Goal: Obtain resource: Download file/media

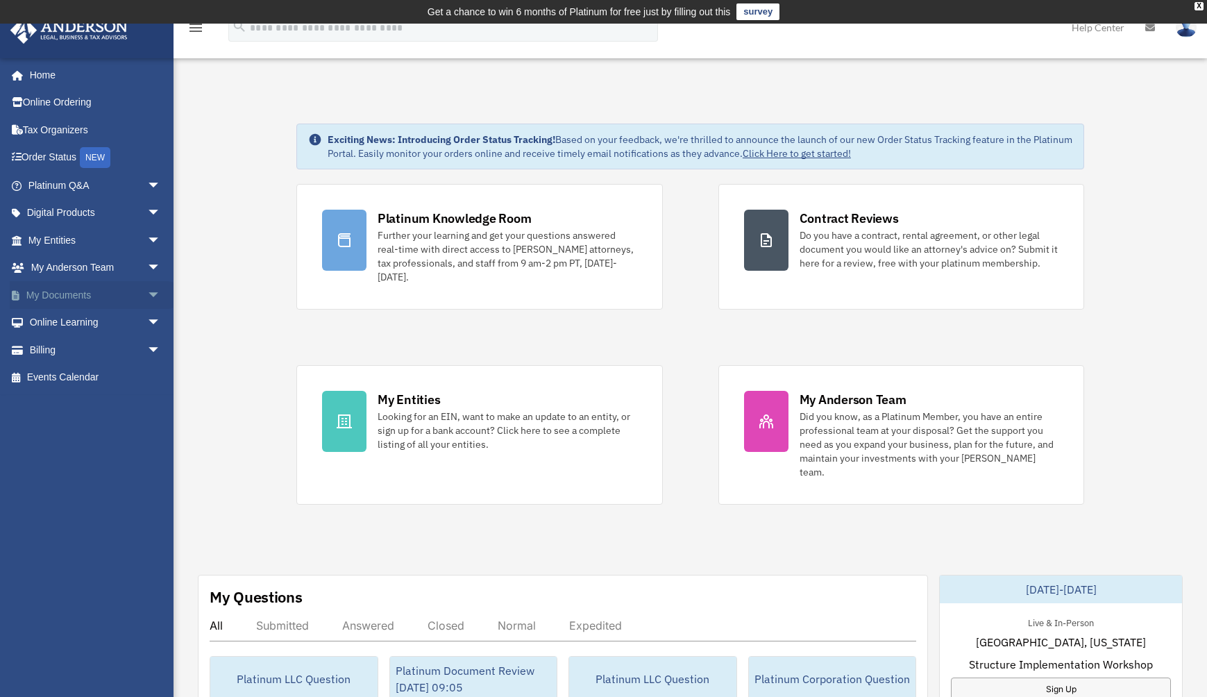
click at [147, 300] on span "arrow_drop_down" at bounding box center [161, 295] width 28 height 28
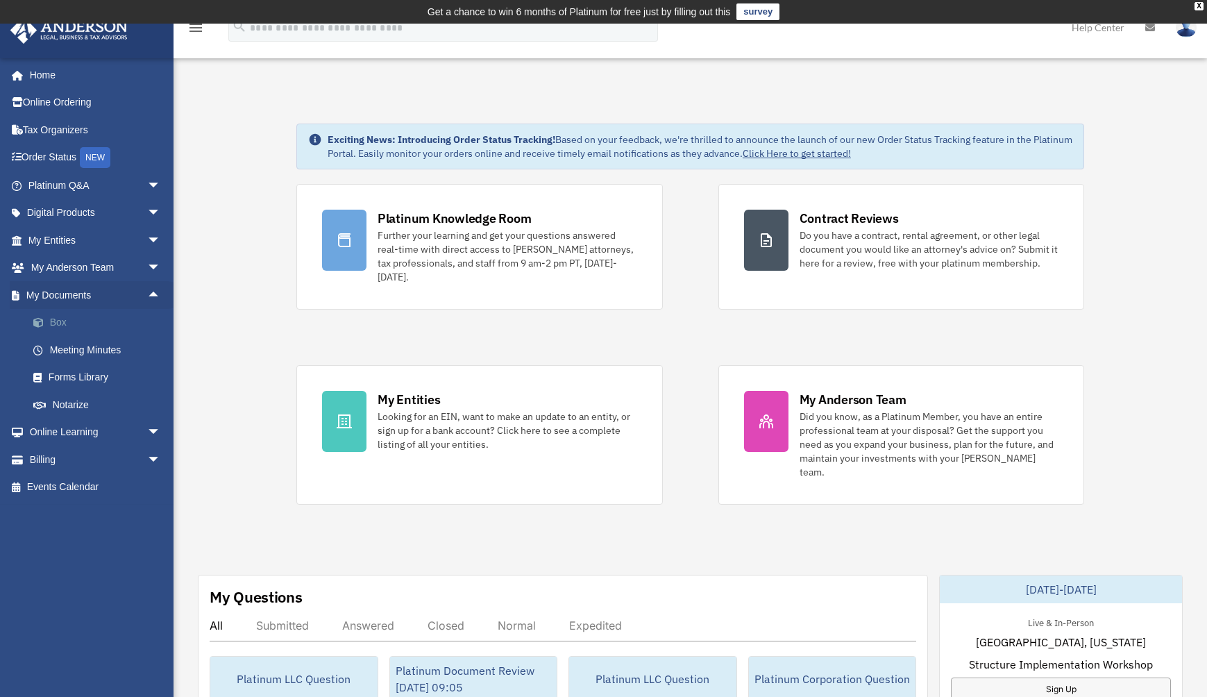
click at [56, 321] on link "Box" at bounding box center [100, 323] width 162 height 28
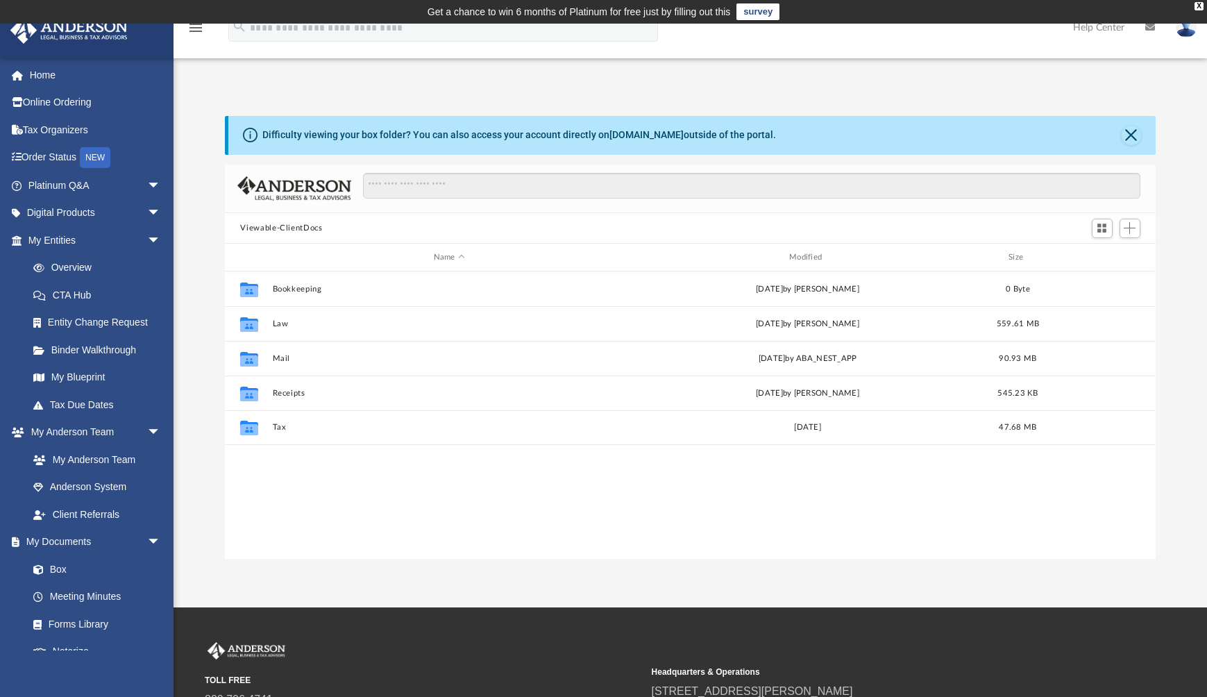
scroll to position [308, 922]
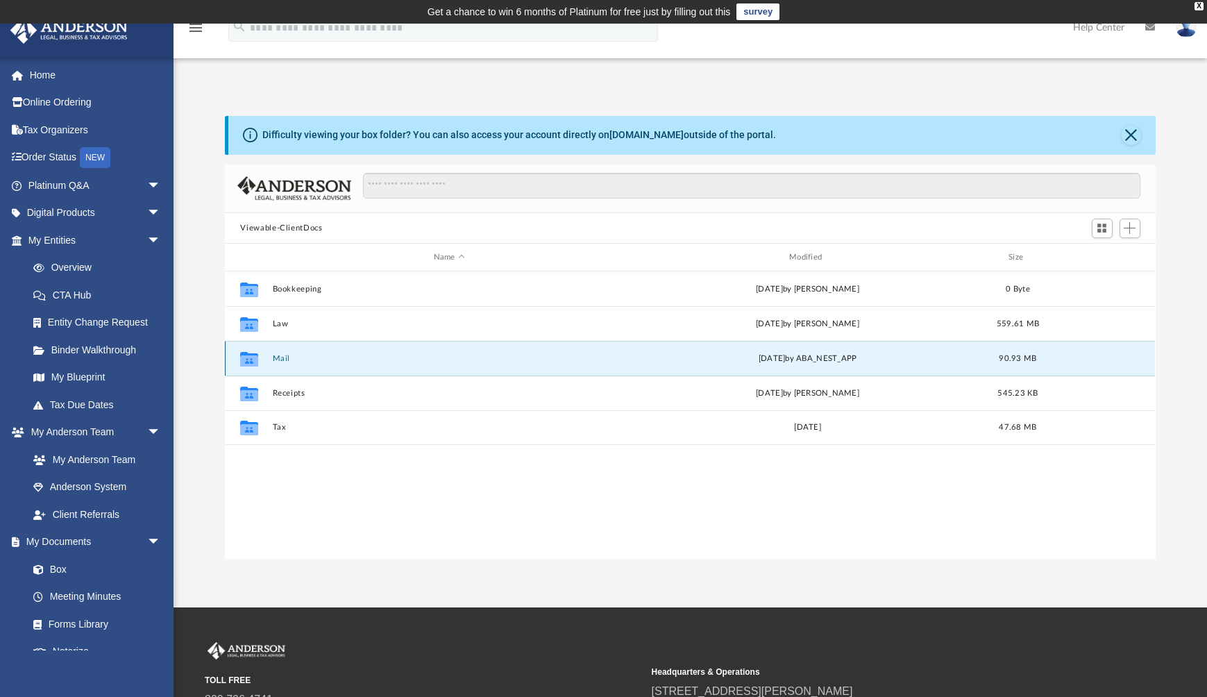
click at [281, 358] on button "Mail" at bounding box center [449, 358] width 353 height 9
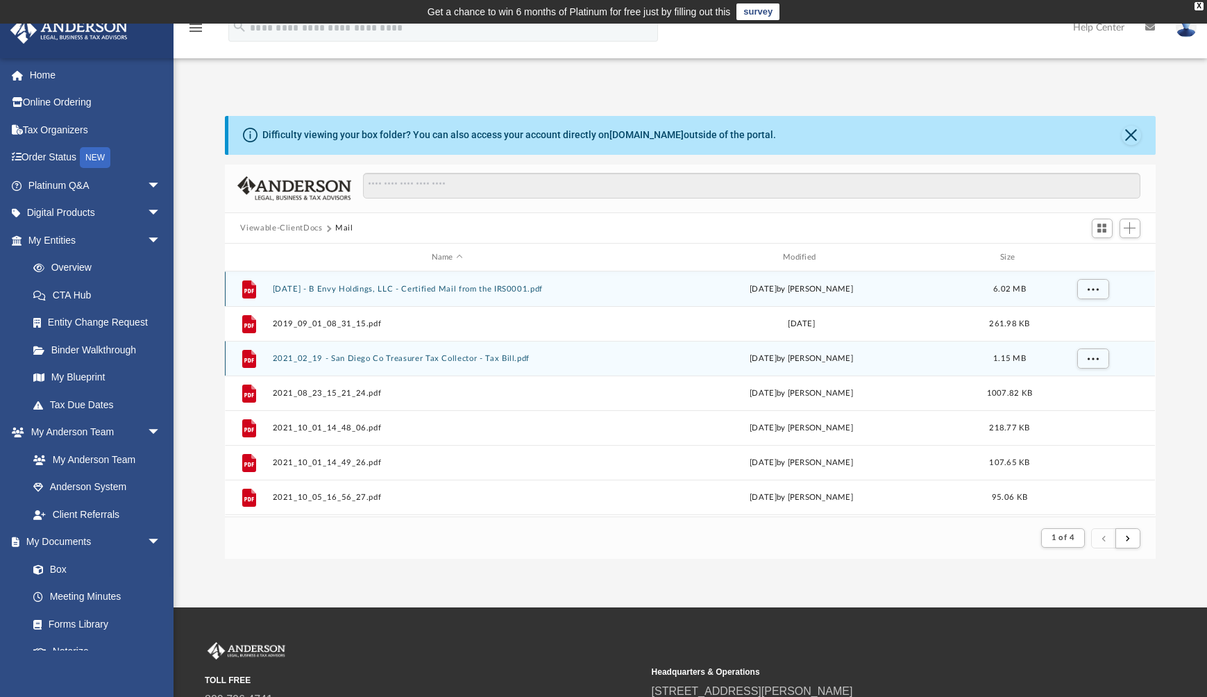
scroll to position [9, 8]
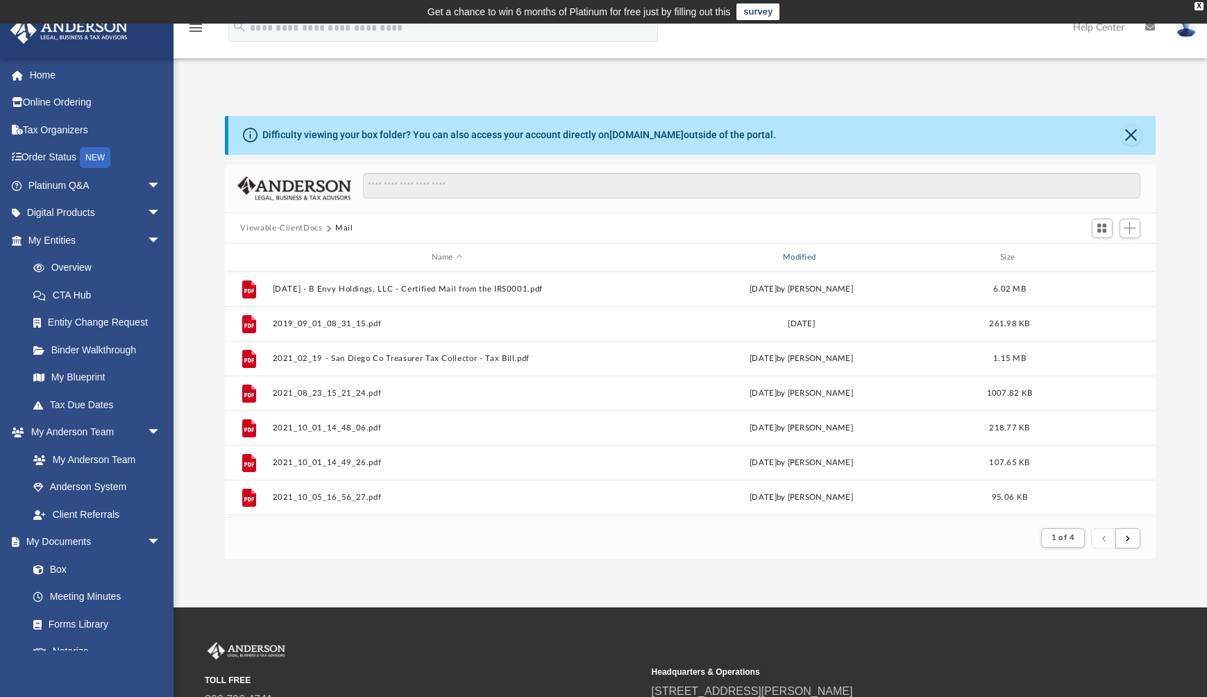
click at [799, 257] on div "Modified" at bounding box center [801, 257] width 349 height 12
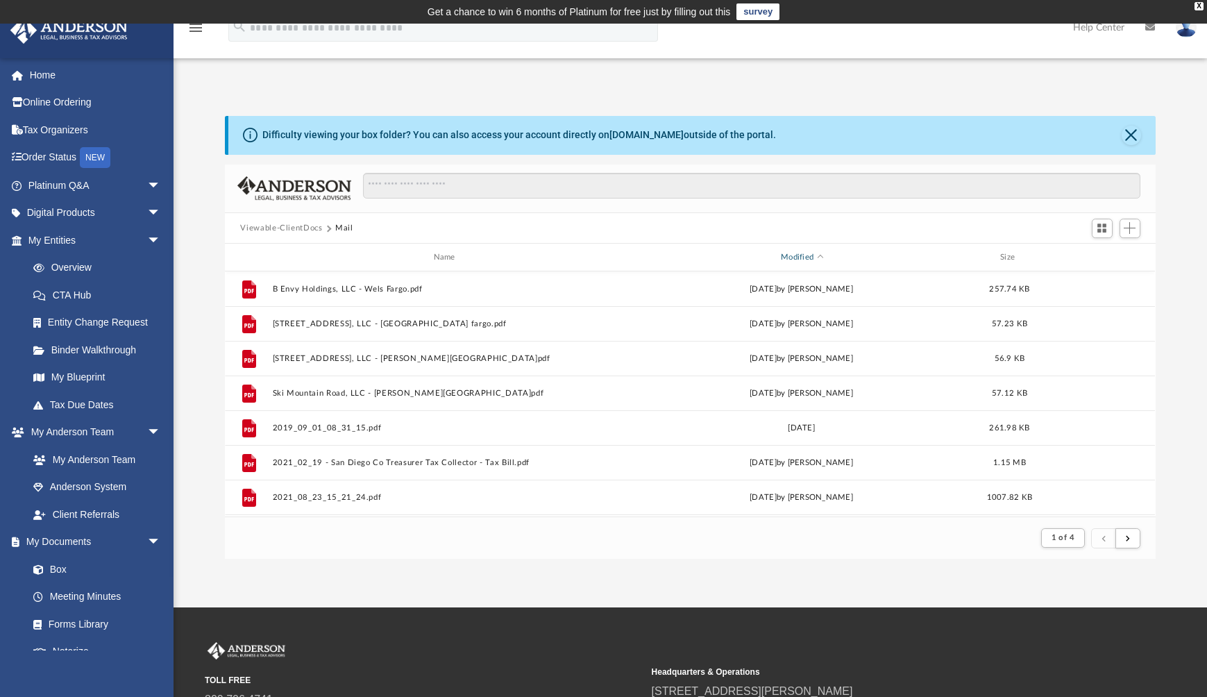
click at [819, 255] on div "Modified" at bounding box center [801, 257] width 349 height 12
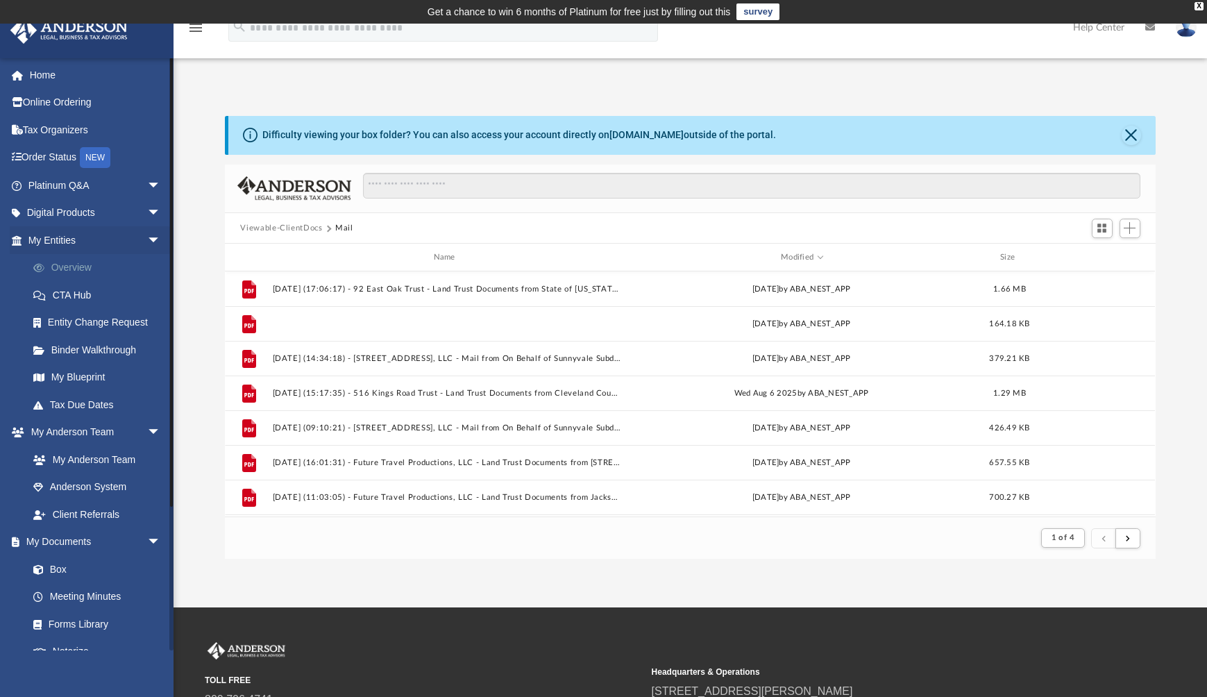
click at [440, 321] on button "[DATE] (14:15:18) - [STREET_ADDRESS], LLC - Mail.pdf" at bounding box center [447, 323] width 349 height 9
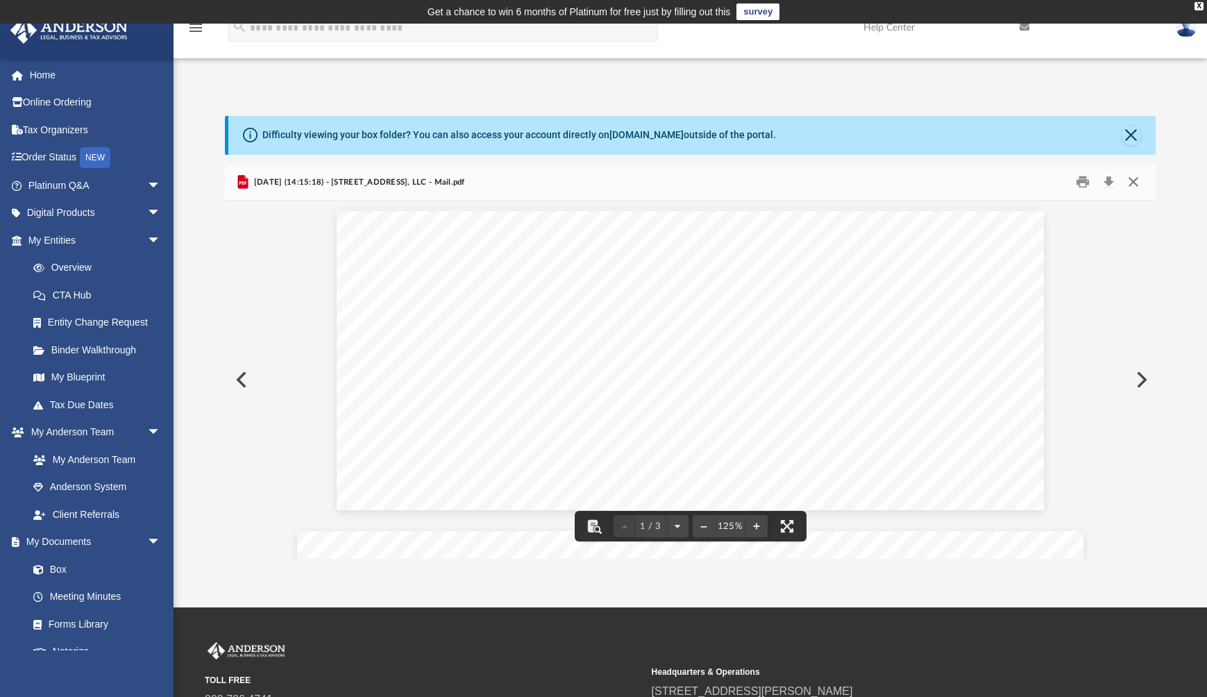
click at [1129, 179] on button "Close" at bounding box center [1133, 182] width 25 height 22
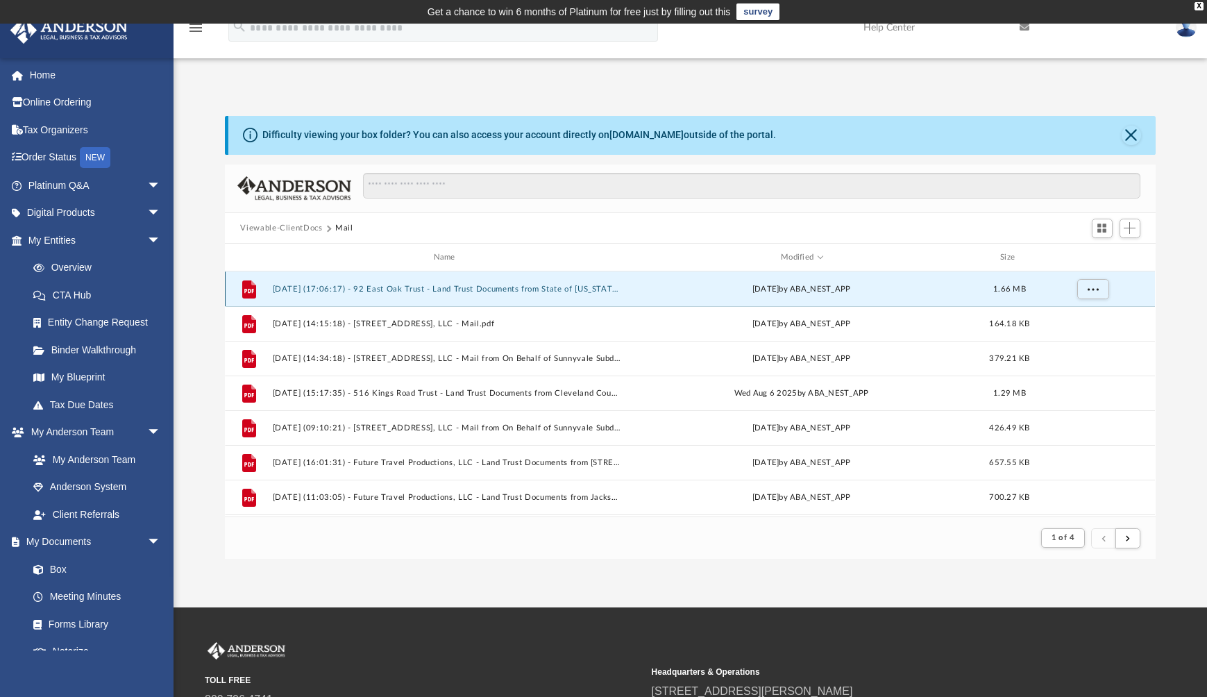
click at [573, 287] on button "[DATE] (17:06:17) - 92 East Oak Trust - Land Trust Documents from State of [US_…" at bounding box center [447, 289] width 349 height 9
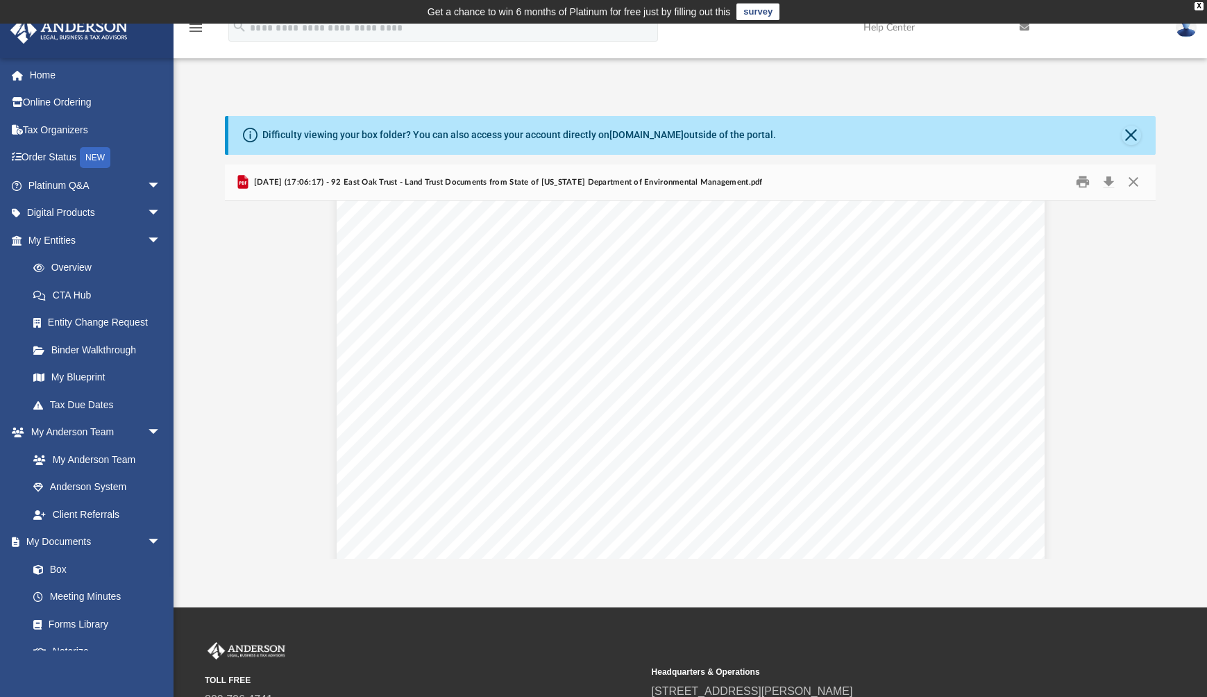
scroll to position [2898, 0]
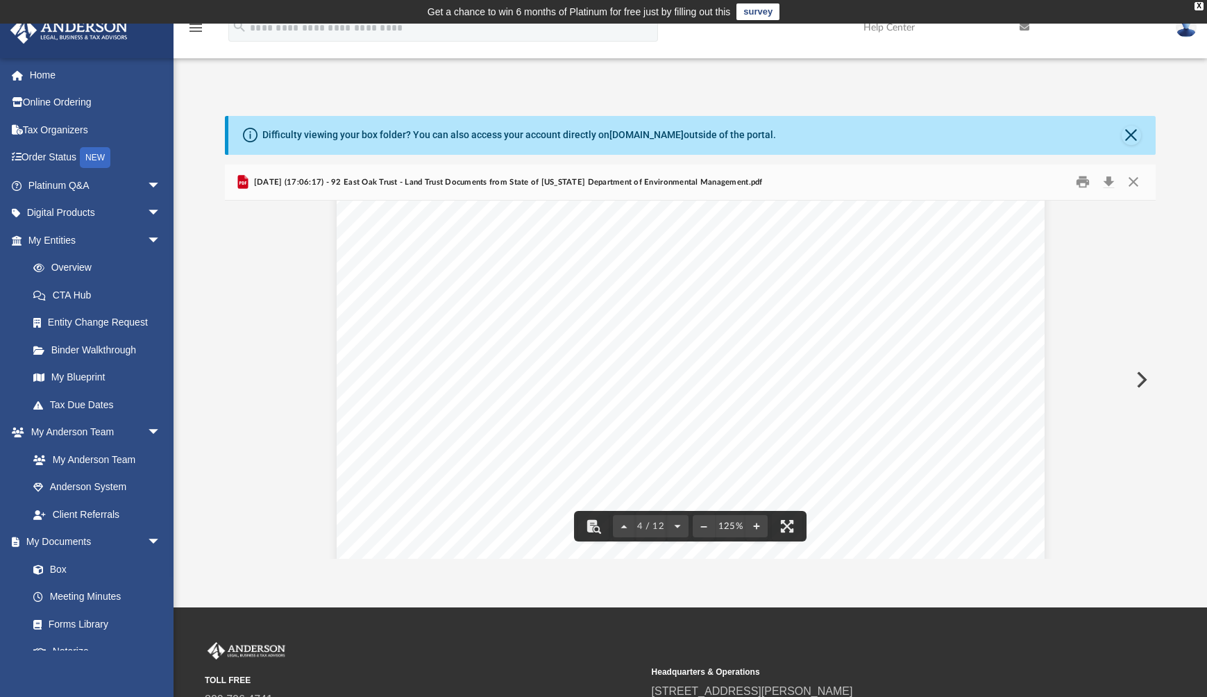
drag, startPoint x: 950, startPoint y: 426, endPoint x: 1016, endPoint y: 53, distance: 379.3
click at [1016, 53] on div "menu search Site Menu add [PERSON_NAME][EMAIL_ADDRESS][DOMAIN_NAME] My Profile …" at bounding box center [603, 316] width 1207 height 584
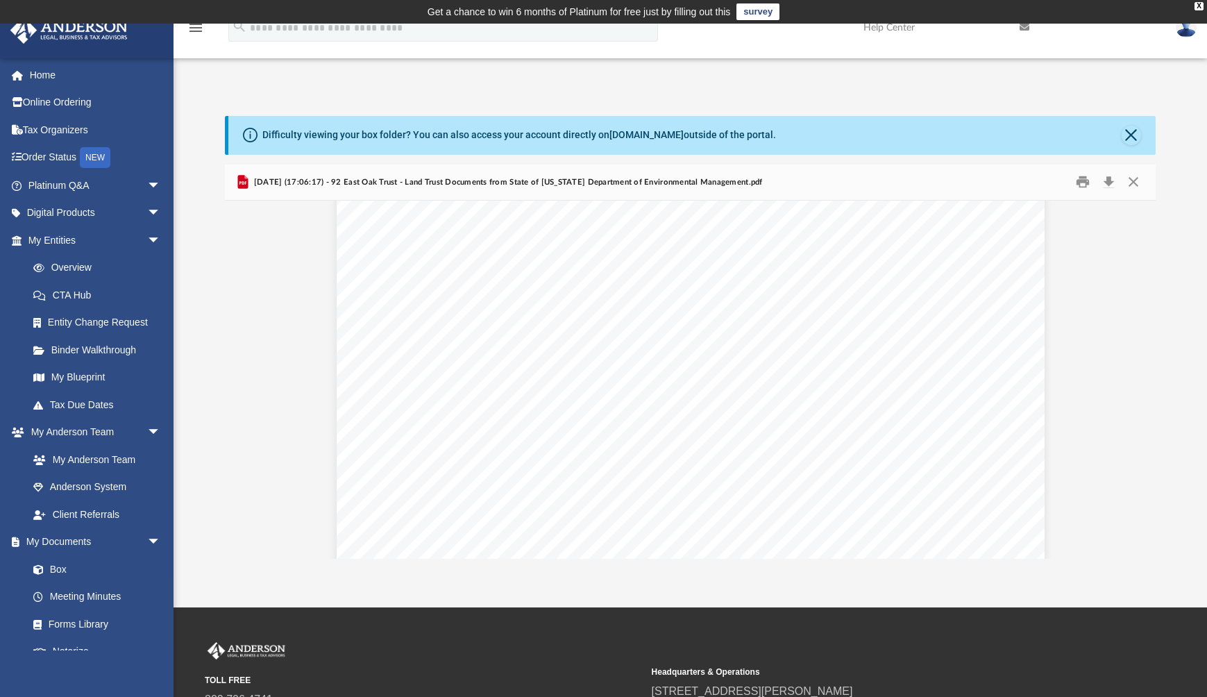
scroll to position [2820, 0]
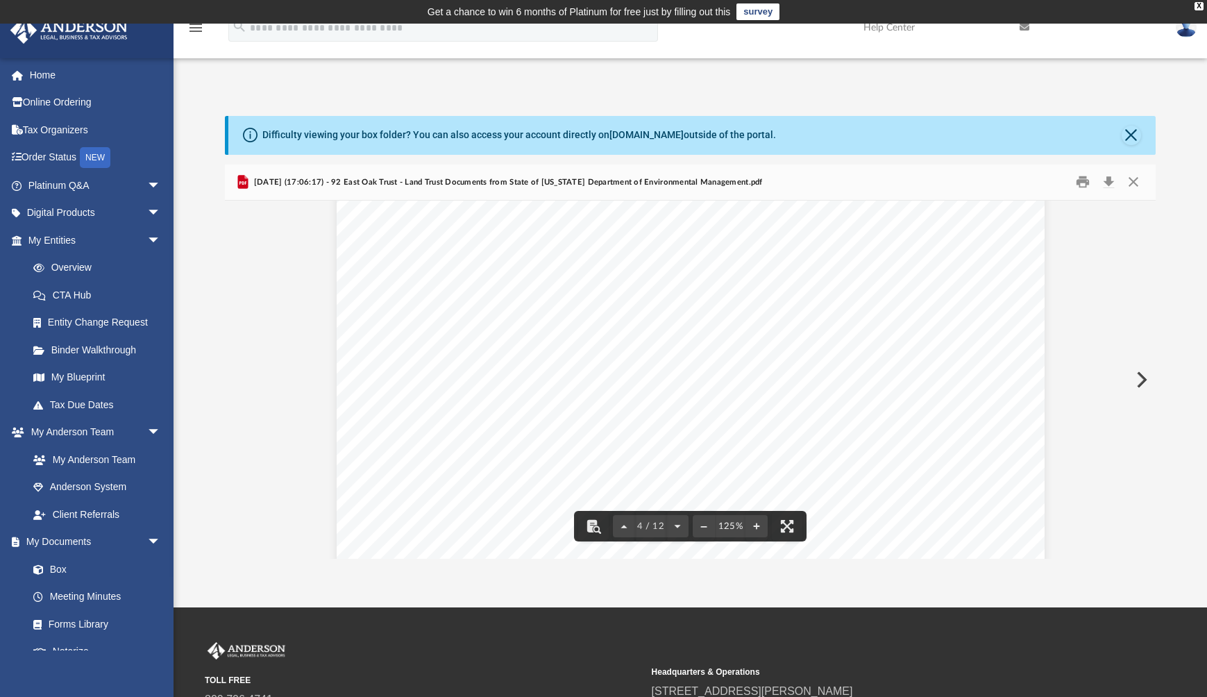
drag, startPoint x: 691, startPoint y: 312, endPoint x: 621, endPoint y: 310, distance: 70.8
click at [621, 309] on div "Page 4" at bounding box center [691, 646] width 708 height 912
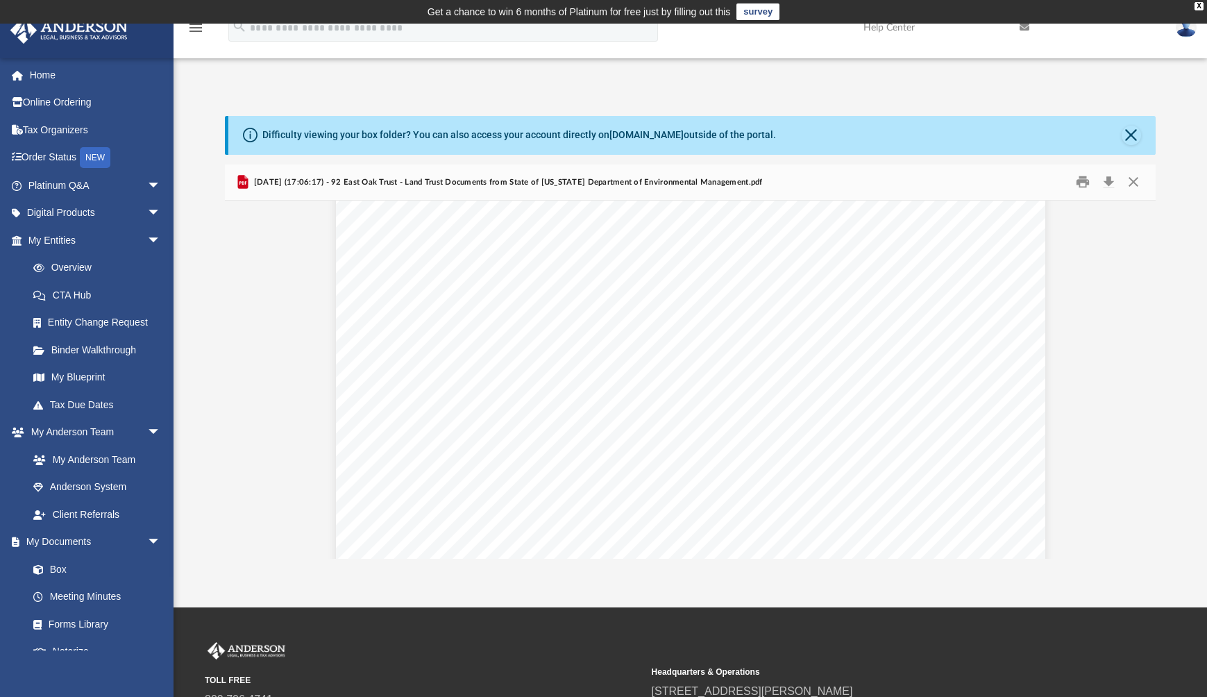
scroll to position [1445, 0]
click at [1132, 179] on button "Close" at bounding box center [1133, 182] width 25 height 22
